Goal: Find specific page/section: Locate a particular part of the current website

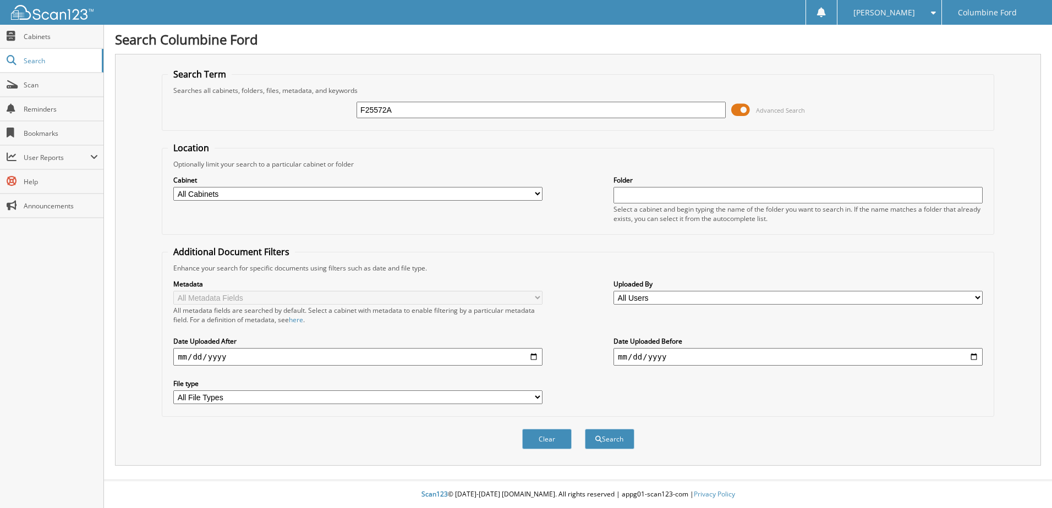
type input "F25572A"
click at [585, 429] on button "Search" at bounding box center [609, 439] width 49 height 20
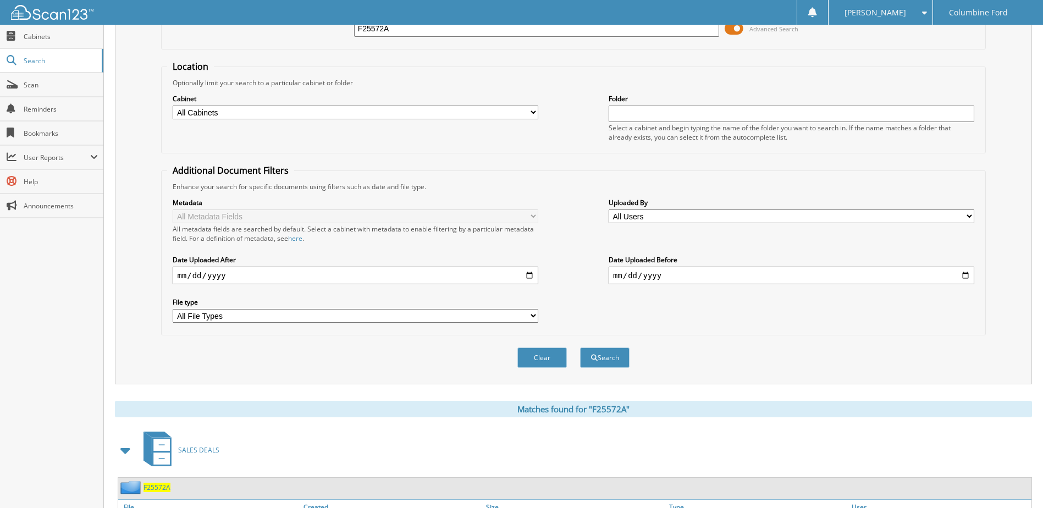
scroll to position [168, 0]
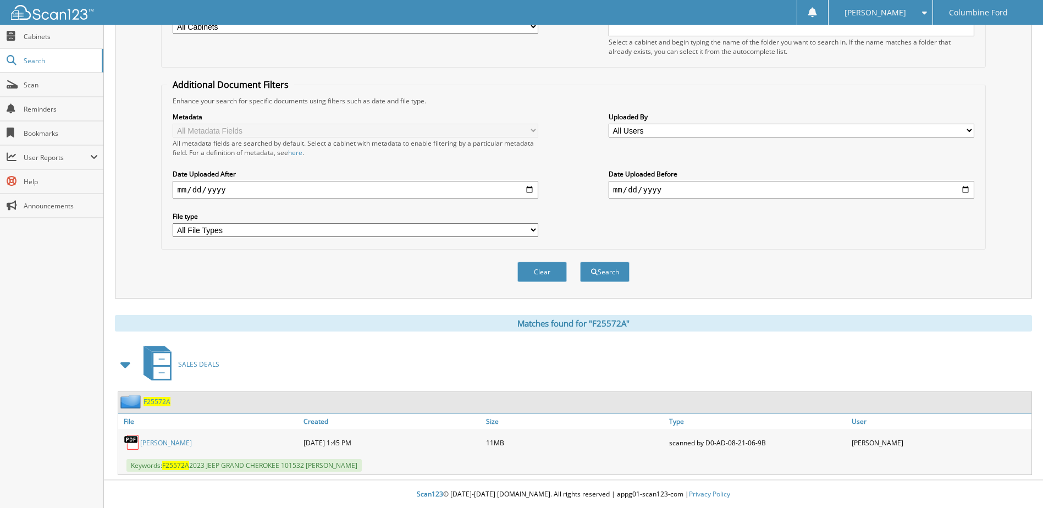
click at [159, 401] on span "F25572A" at bounding box center [157, 401] width 27 height 9
